Goal: Task Accomplishment & Management: Complete application form

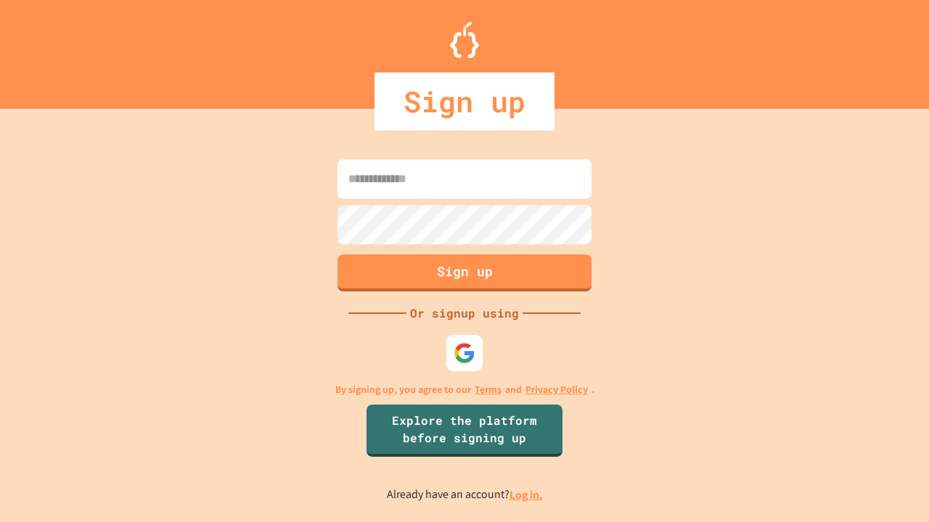
click at [527, 495] on link "Log in." at bounding box center [525, 495] width 33 height 15
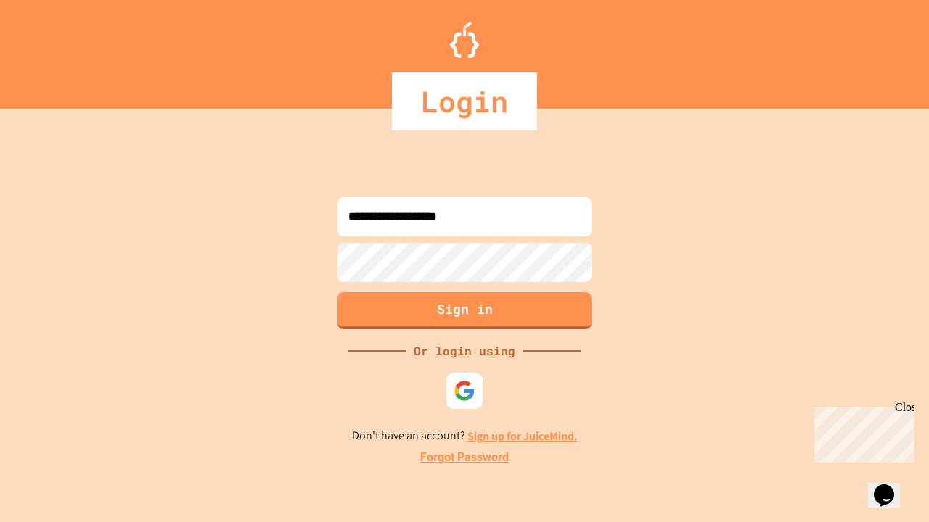
type input "**********"
